Goal: Find specific page/section: Find specific page/section

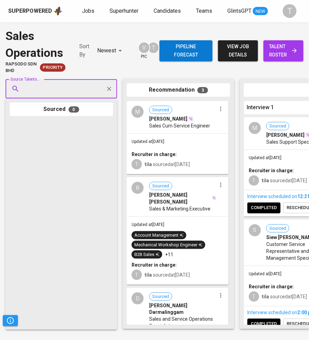
click at [90, 11] on span "Jobs" at bounding box center [88, 11] width 12 height 7
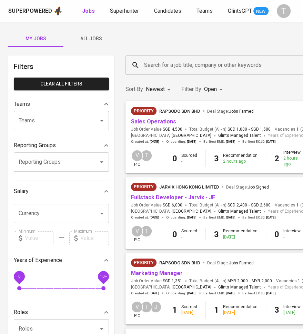
click at [184, 199] on link "Fullstack Developer - Jarvix - JF" at bounding box center [173, 197] width 84 height 7
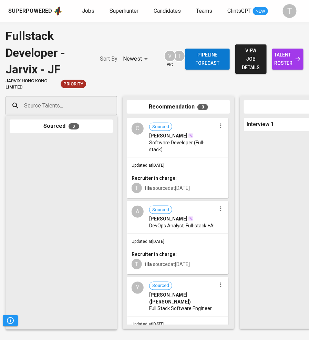
scroll to position [43, 0]
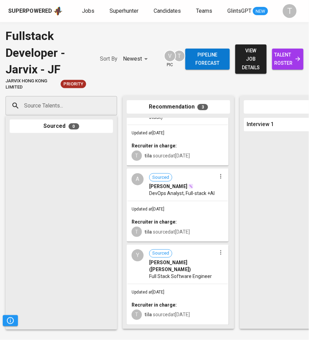
click at [194, 273] on span "Full Stack Software Engineer" at bounding box center [180, 276] width 63 height 7
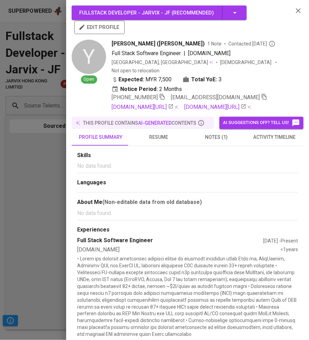
click at [37, 188] on div at bounding box center [154, 170] width 309 height 340
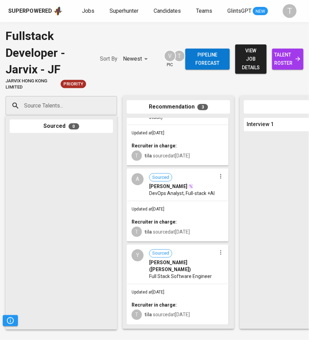
scroll to position [0, 0]
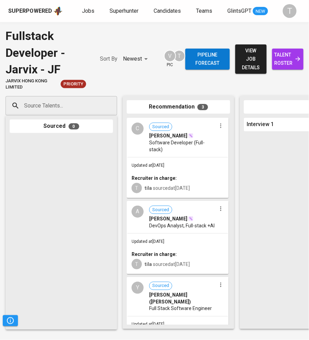
click at [177, 161] on div "Updated at [DATE] Recruiter in charge: T tila sourced at [DATE]" at bounding box center [177, 177] width 101 height 40
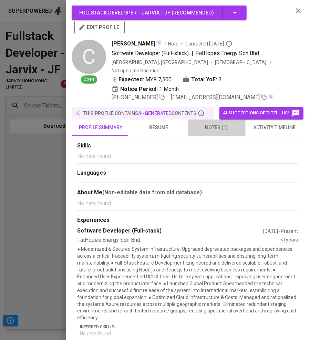
click at [215, 128] on span "notes (1)" at bounding box center [217, 127] width 50 height 9
